Goal: Transaction & Acquisition: Purchase product/service

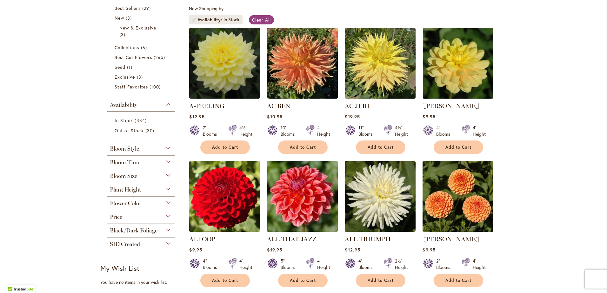
scroll to position [95, 0]
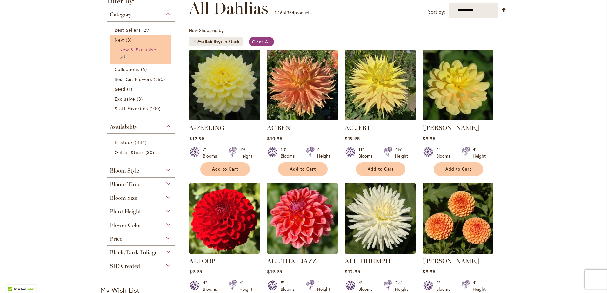
click at [119, 50] on span "New & Exclusive" at bounding box center [137, 50] width 37 height 6
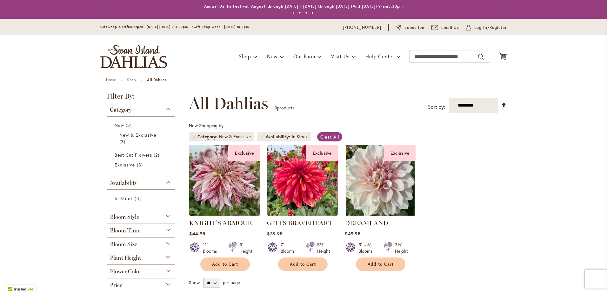
scroll to position [32, 0]
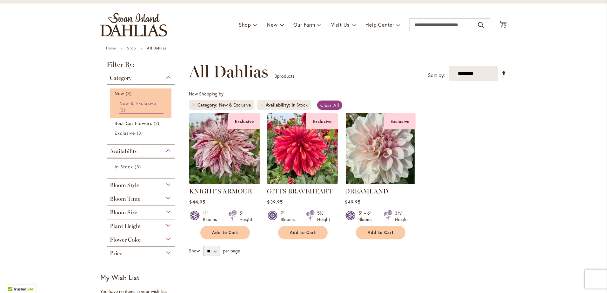
click at [142, 102] on span "New & Exclusive" at bounding box center [137, 103] width 37 height 6
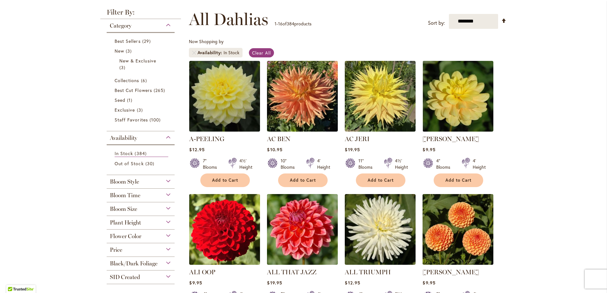
scroll to position [95, 0]
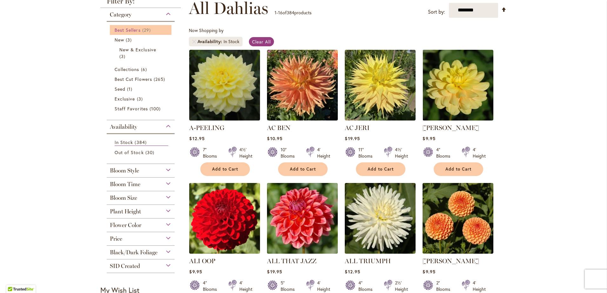
click at [128, 30] on span "Best Sellers" at bounding box center [128, 30] width 26 height 6
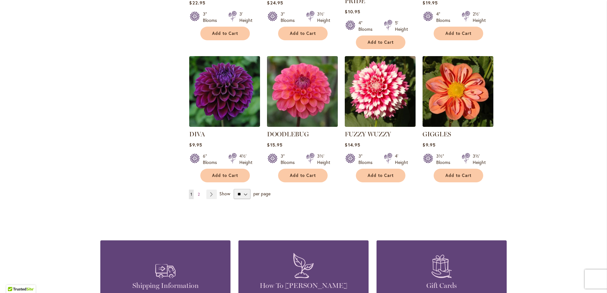
scroll to position [508, 0]
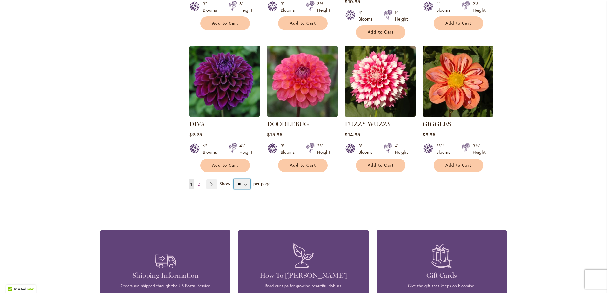
click at [243, 179] on select "** ** ** **" at bounding box center [242, 184] width 17 height 10
select select "**"
click at [234, 179] on select "** ** ** **" at bounding box center [242, 184] width 17 height 10
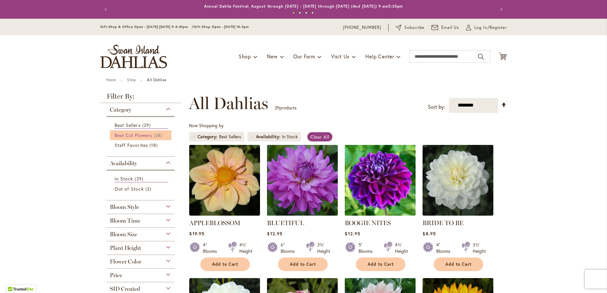
click at [144, 134] on span "Best Cut Flowers" at bounding box center [133, 135] width 37 height 6
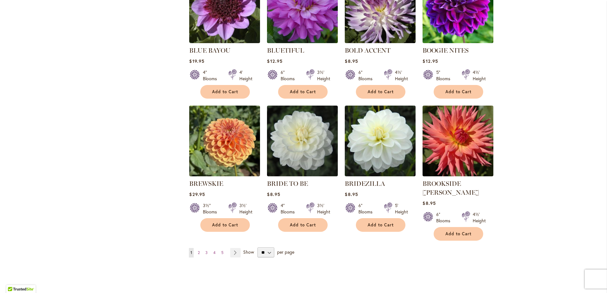
scroll to position [985, 0]
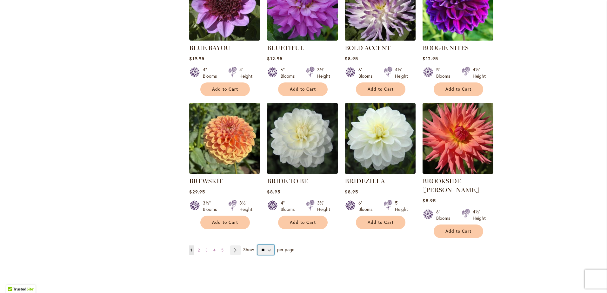
click at [266, 245] on select "** ** ** **" at bounding box center [266, 250] width 17 height 10
select select "**"
click at [258, 245] on select "** ** ** **" at bounding box center [266, 250] width 17 height 10
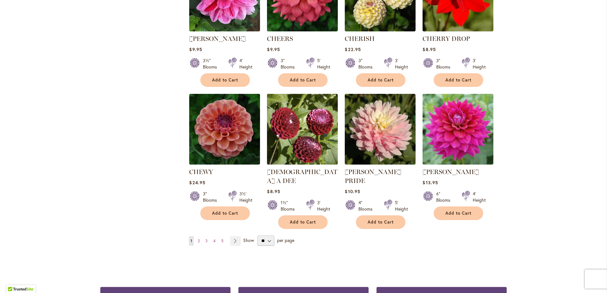
scroll to position [1556, 0]
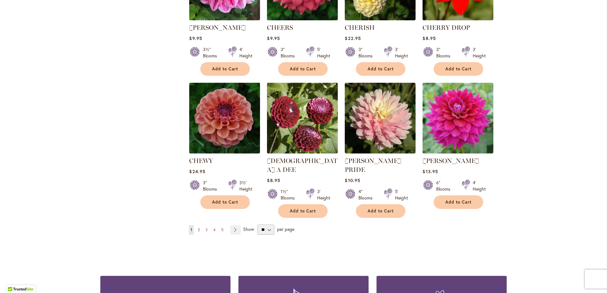
click at [198, 228] on span "2" at bounding box center [199, 230] width 2 height 5
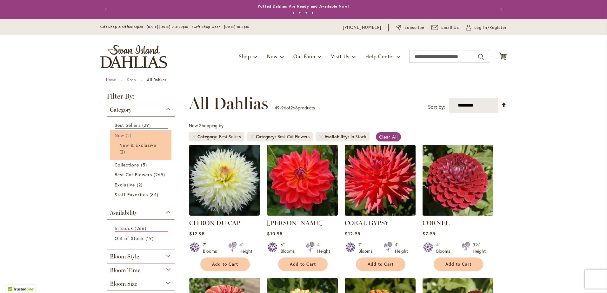
click at [115, 134] on span "New" at bounding box center [120, 135] width 10 height 6
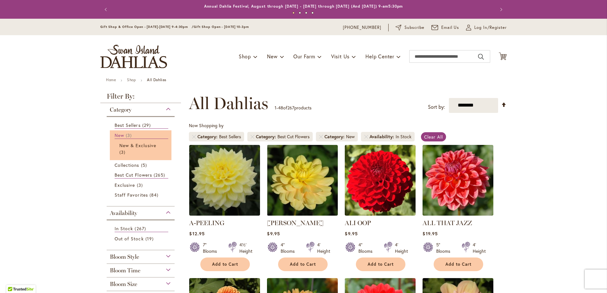
click at [126, 135] on span "3 items" at bounding box center [130, 135] width 8 height 7
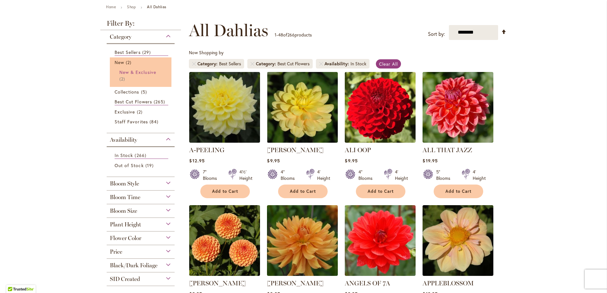
scroll to position [64, 0]
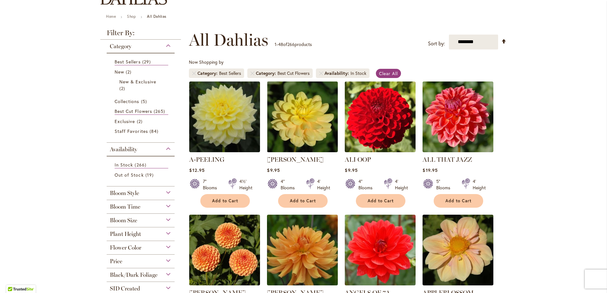
click at [166, 192] on div "Bloom Style" at bounding box center [141, 192] width 68 height 10
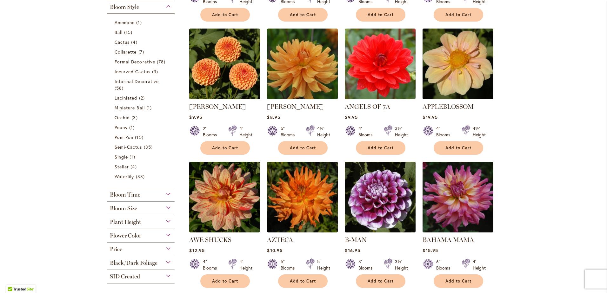
scroll to position [218, 0]
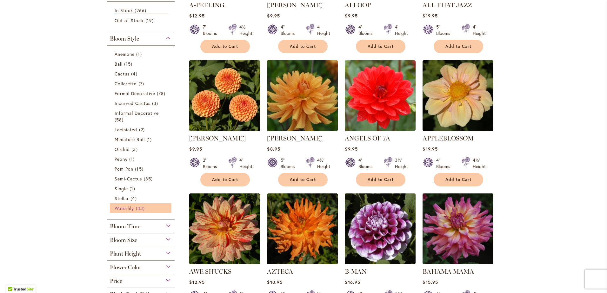
click at [125, 207] on span "Waterlily" at bounding box center [124, 209] width 19 height 6
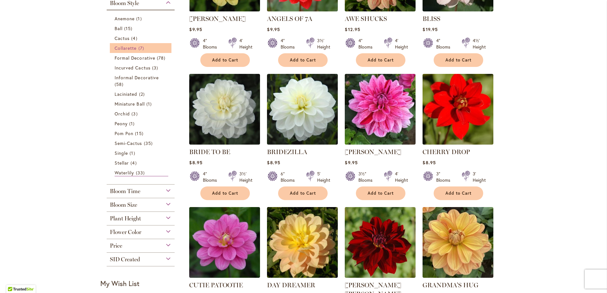
scroll to position [159, 0]
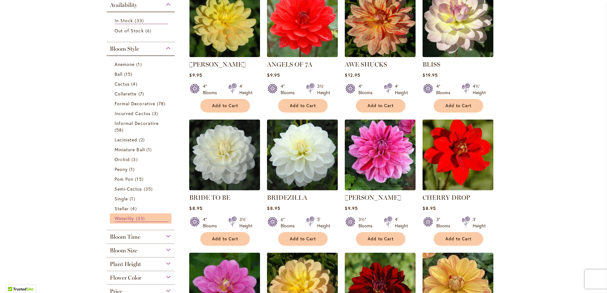
click at [124, 217] on span "Waterlily" at bounding box center [124, 219] width 19 height 6
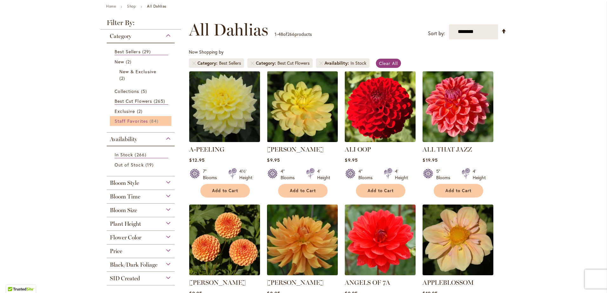
scroll to position [64, 0]
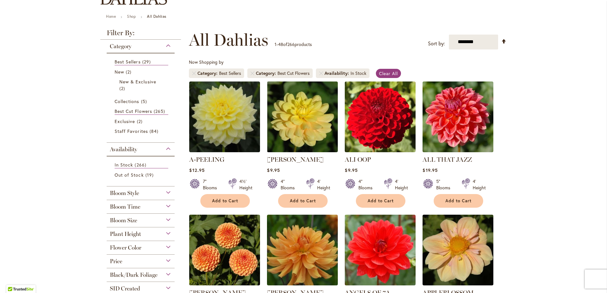
click at [165, 191] on div "Bloom Style" at bounding box center [141, 192] width 68 height 10
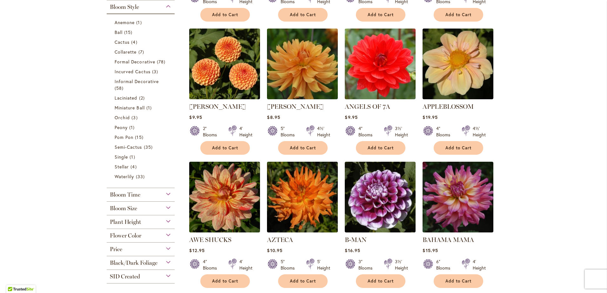
click at [165, 193] on div "Bloom Time" at bounding box center [141, 193] width 68 height 10
click at [163, 206] on div "Bloom Size" at bounding box center [141, 207] width 68 height 10
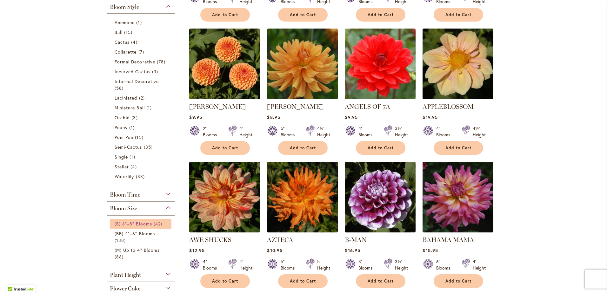
click at [142, 222] on span "(B) 6"–8" Blooms" at bounding box center [133, 224] width 37 height 6
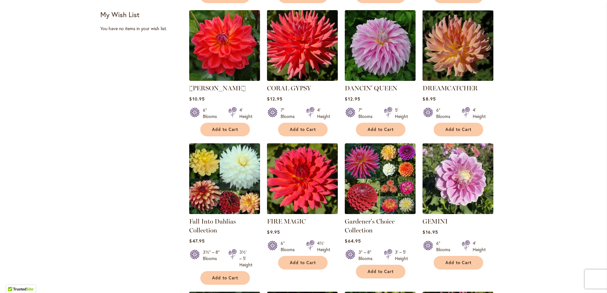
scroll to position [413, 0]
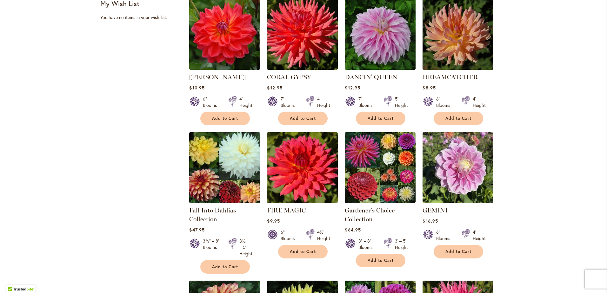
click at [231, 180] on img at bounding box center [225, 168] width 74 height 74
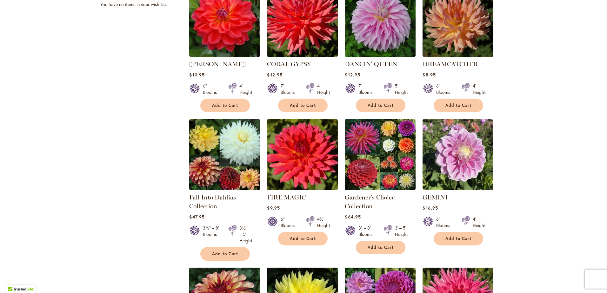
scroll to position [445, 0]
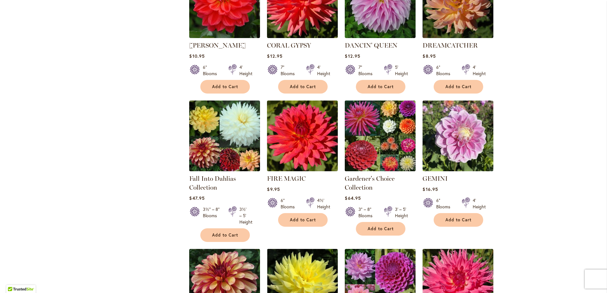
click at [386, 139] on img at bounding box center [380, 136] width 74 height 74
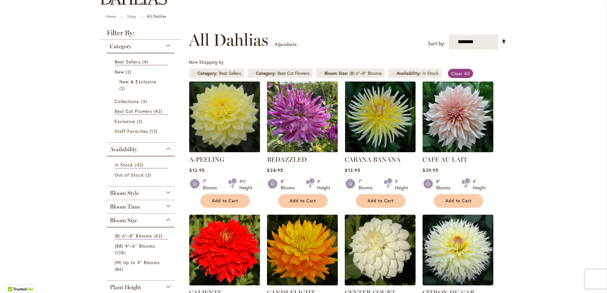
scroll to position [95, 0]
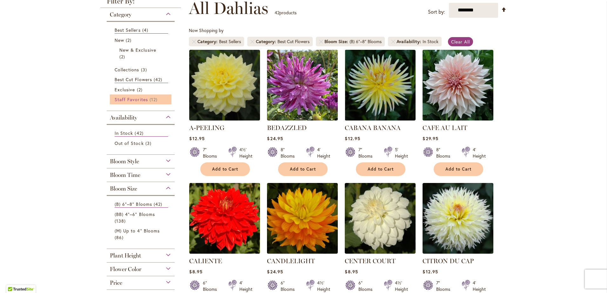
click at [135, 99] on span "Staff Favorites" at bounding box center [131, 100] width 33 height 6
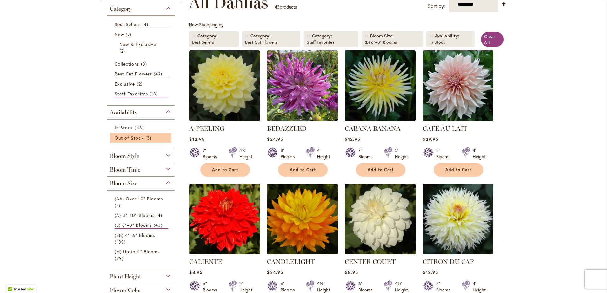
scroll to position [127, 0]
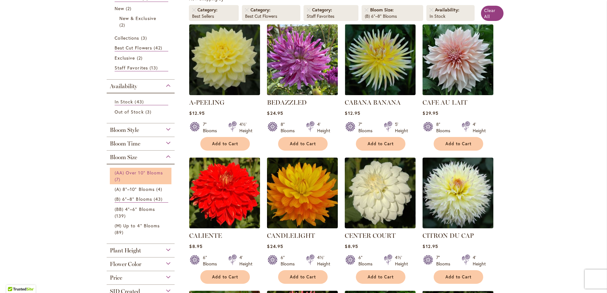
click at [153, 172] on span "(AA) Over 10" Blooms" at bounding box center [139, 173] width 48 height 6
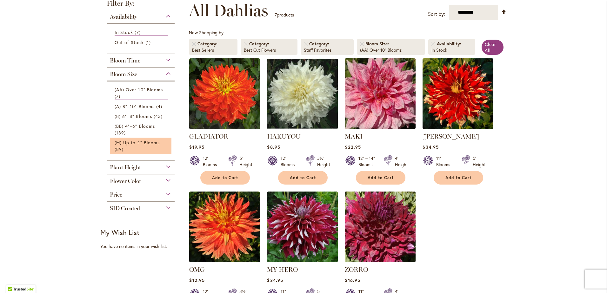
scroll to position [95, 0]
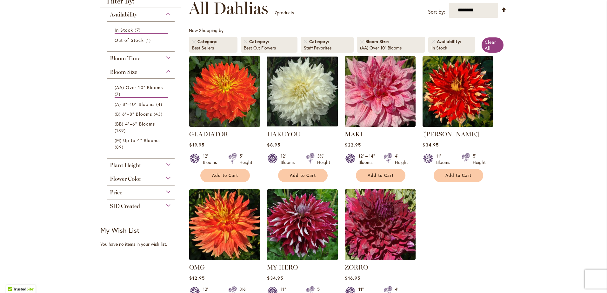
click at [165, 179] on div "Flower Color" at bounding box center [141, 177] width 68 height 10
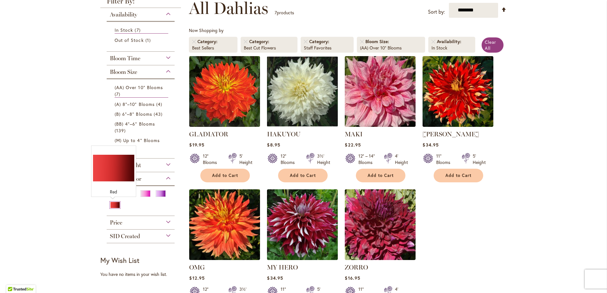
click at [111, 204] on div "Red" at bounding box center [115, 205] width 10 height 7
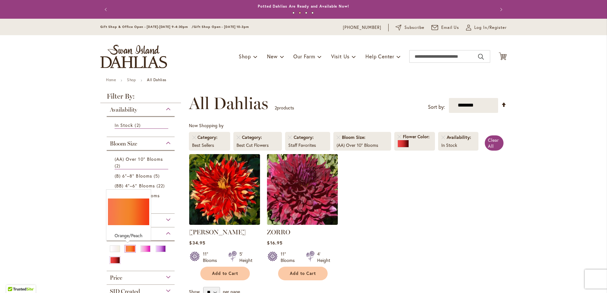
click at [127, 250] on div "Orange/Peach" at bounding box center [130, 249] width 10 height 7
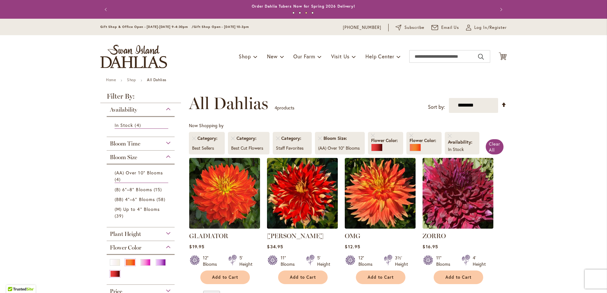
click at [164, 158] on div "Bloom Size" at bounding box center [141, 156] width 68 height 10
